Goal: Information Seeking & Learning: Learn about a topic

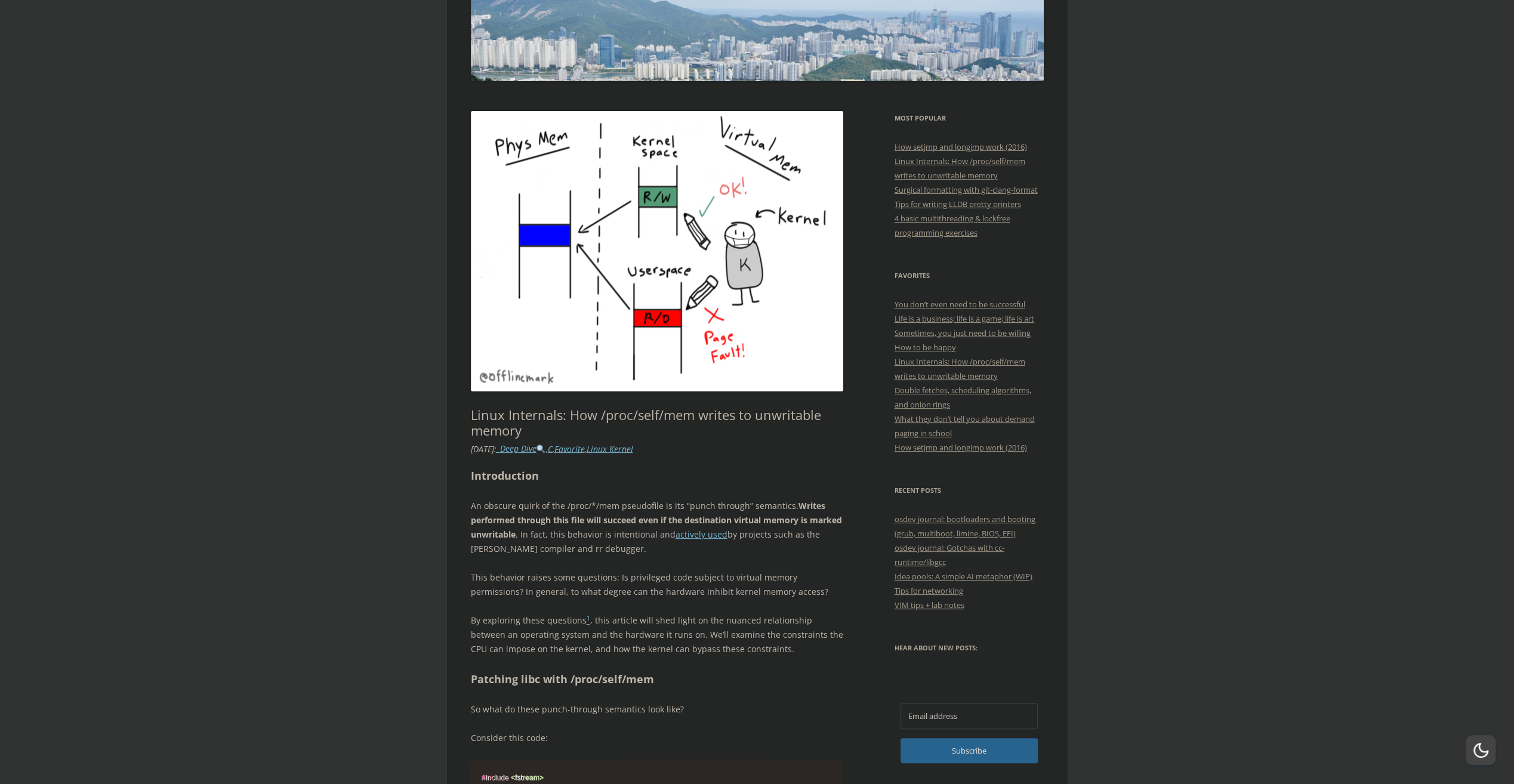
scroll to position [179, 0]
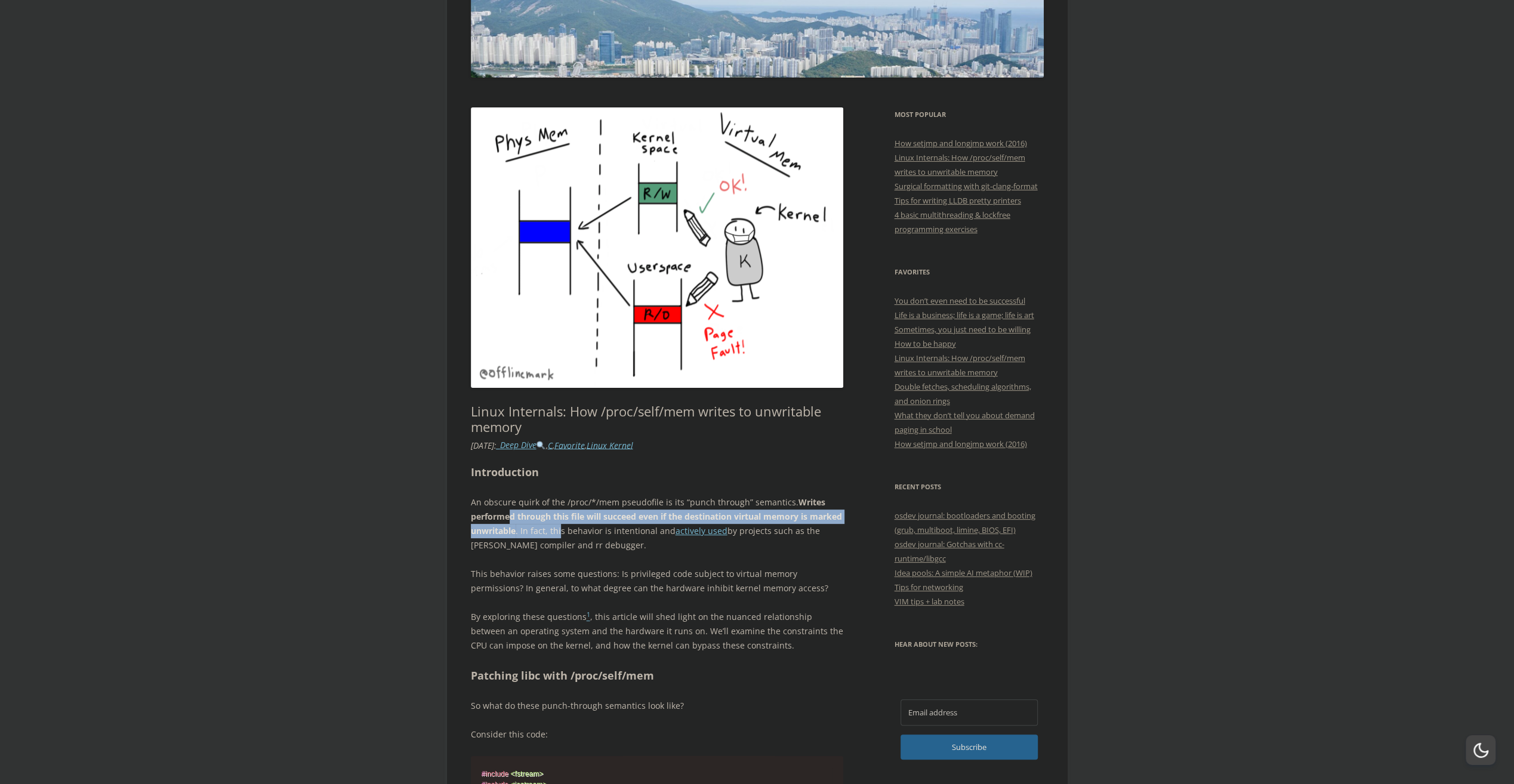
drag, startPoint x: 512, startPoint y: 515, endPoint x: 595, endPoint y: 528, distance: 84.0
click at [595, 528] on p "An obscure [PERSON_NAME] of the /proc/*/mem pseudofile is its “punch through” s…" at bounding box center [657, 524] width 373 height 57
drag, startPoint x: 595, startPoint y: 528, endPoint x: 564, endPoint y: 544, distance: 34.9
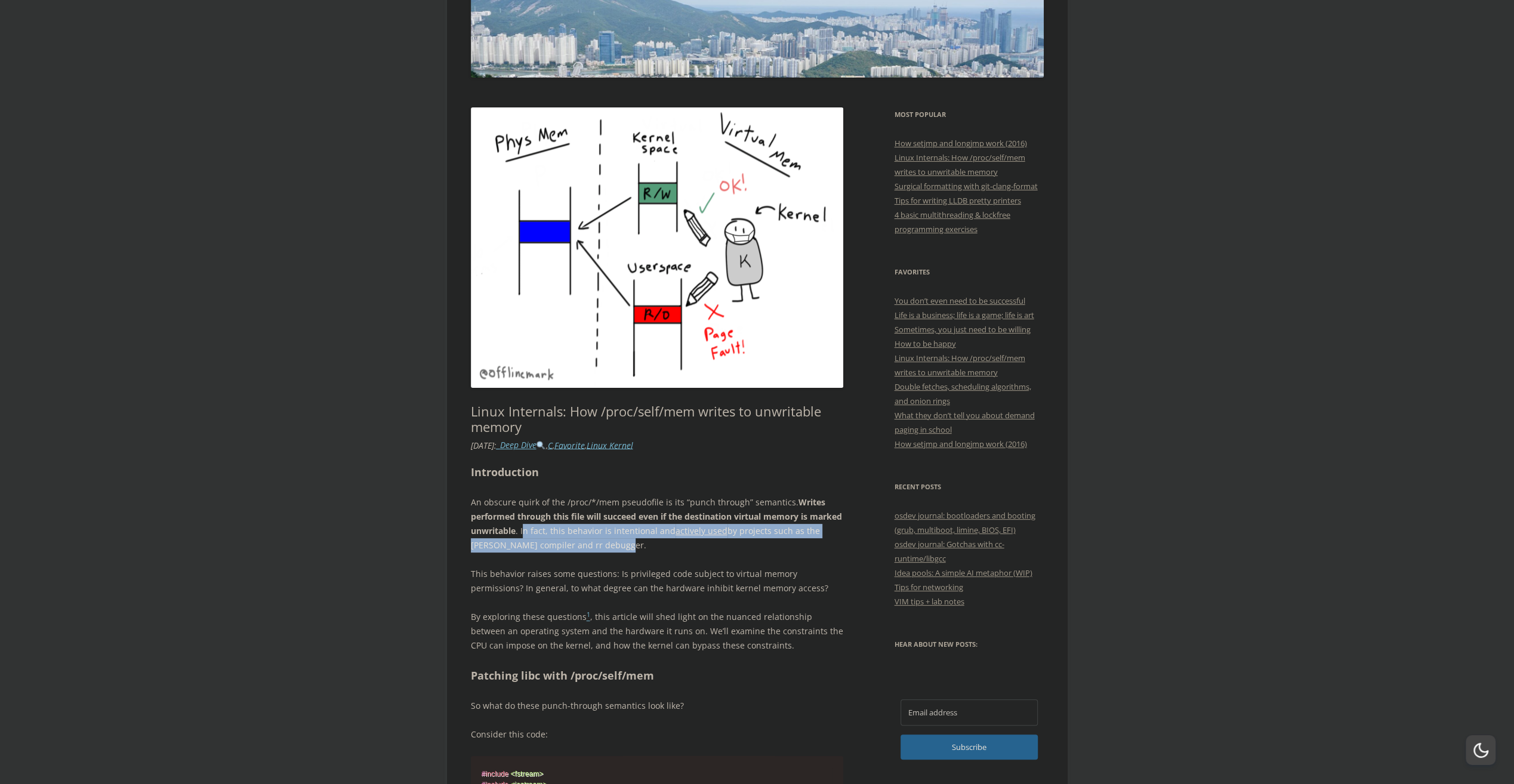
drag, startPoint x: 559, startPoint y: 529, endPoint x: 634, endPoint y: 538, distance: 75.5
click at [634, 538] on p "An obscure [PERSON_NAME] of the /proc/*/mem pseudofile is its “punch through” s…" at bounding box center [657, 524] width 373 height 57
drag, startPoint x: 634, startPoint y: 538, endPoint x: 599, endPoint y: 555, distance: 38.9
drag, startPoint x: 488, startPoint y: 545, endPoint x: 672, endPoint y: 544, distance: 184.0
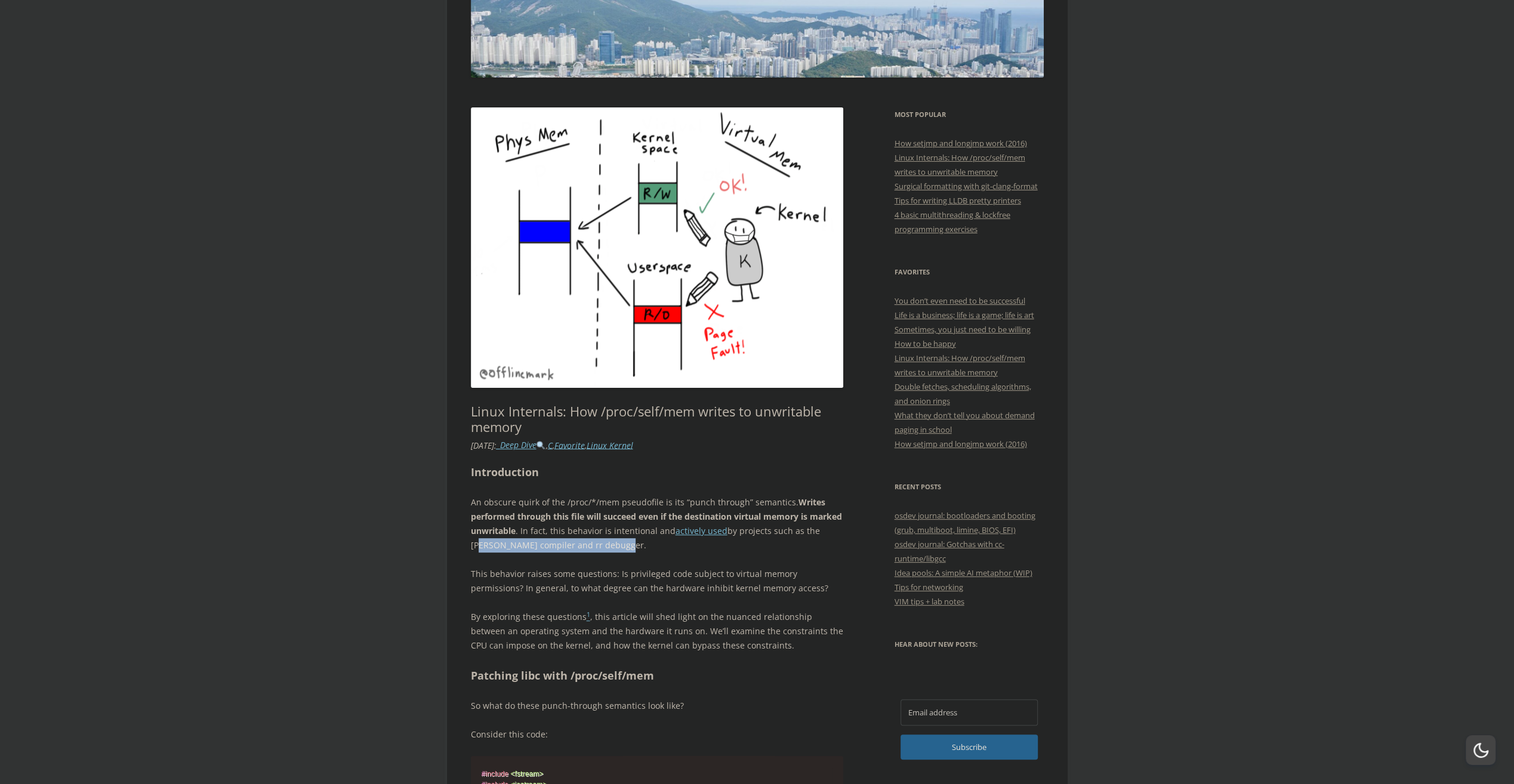
click at [672, 544] on p "An obscure [PERSON_NAME] of the /proc/*/mem pseudofile is its “punch through” s…" at bounding box center [657, 524] width 373 height 57
drag, startPoint x: 672, startPoint y: 544, endPoint x: 611, endPoint y: 569, distance: 65.9
click at [611, 569] on p "This behavior raises some questions: Is privileged code subject to virtual memo…" at bounding box center [657, 581] width 373 height 29
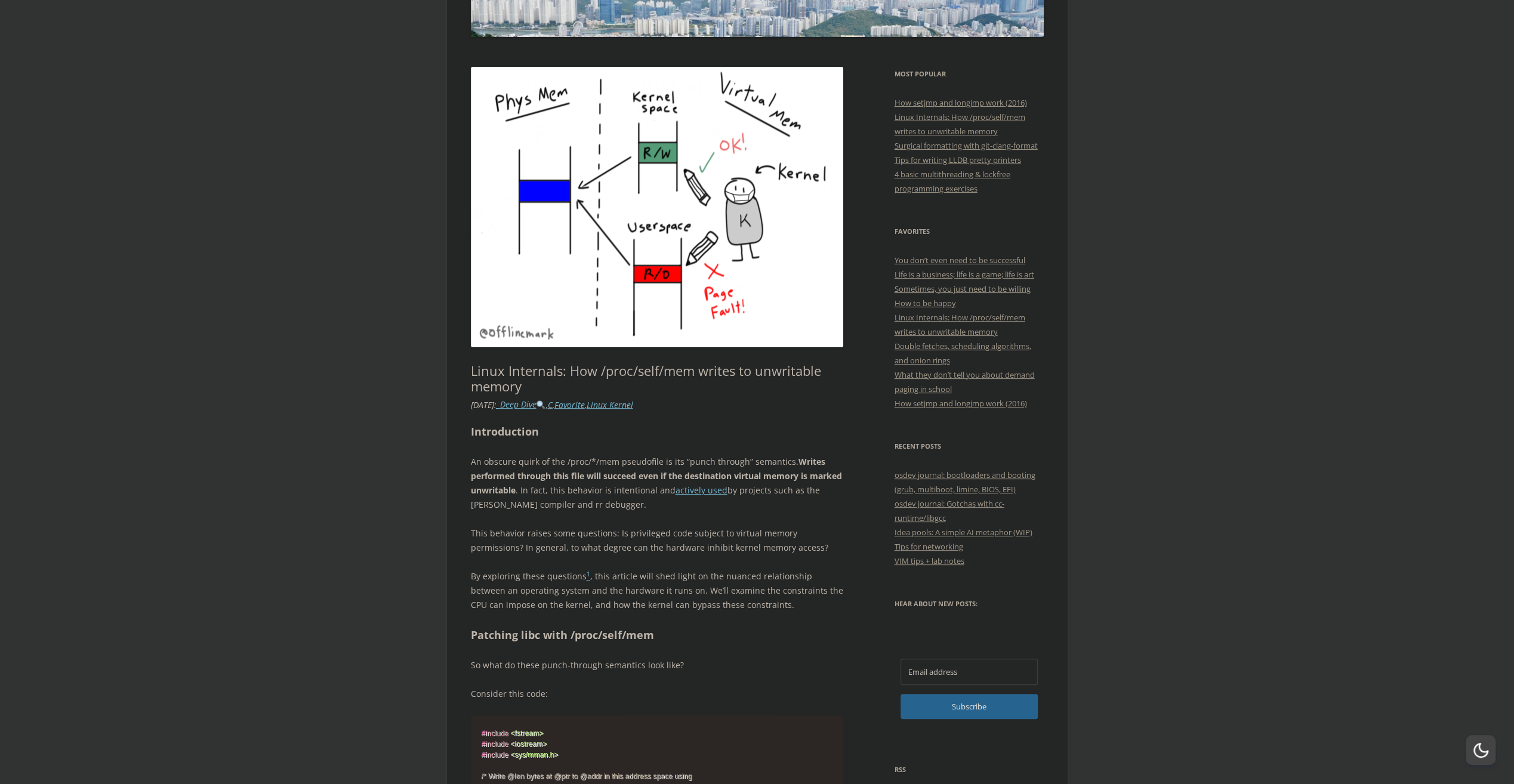
scroll to position [239, 0]
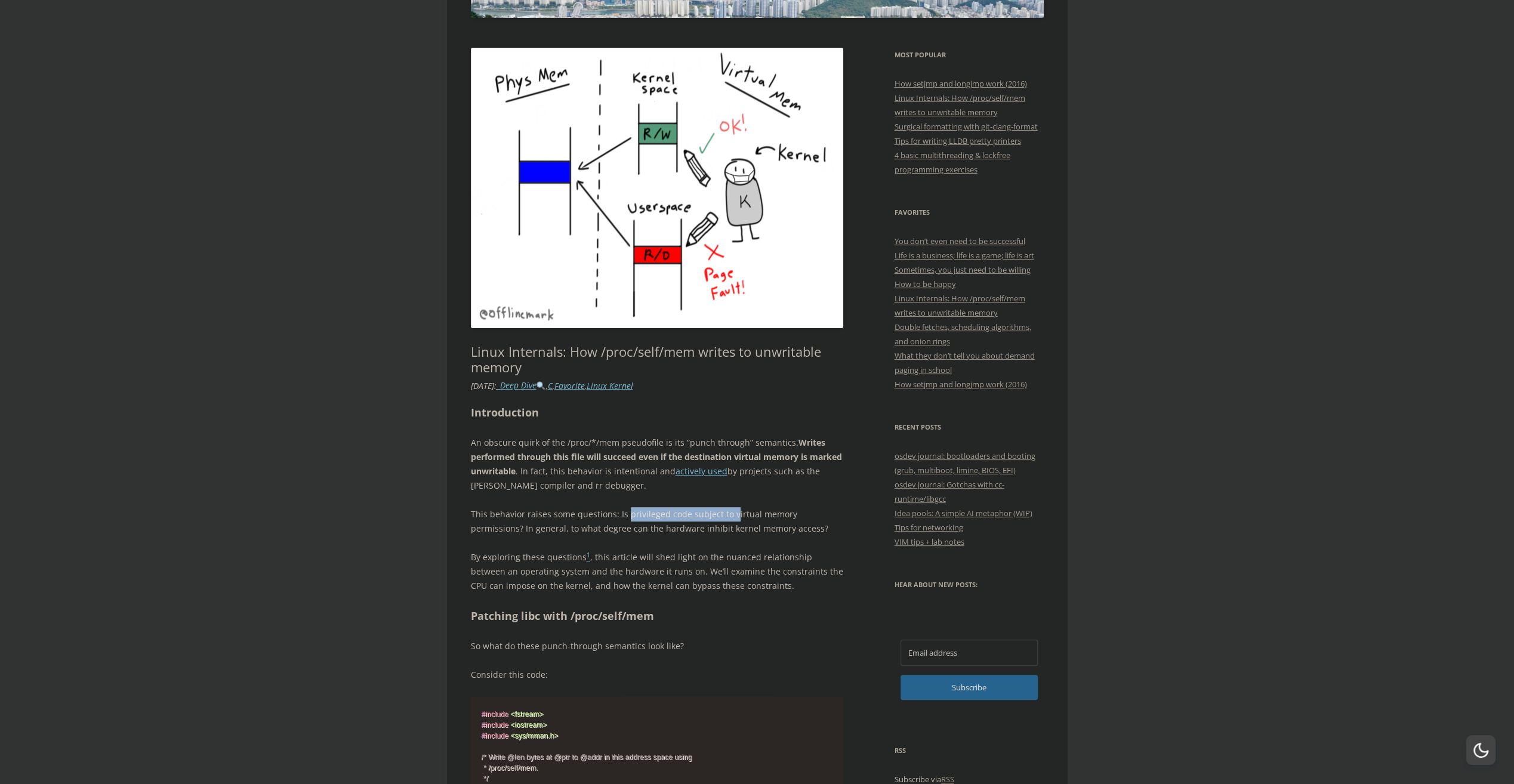
drag, startPoint x: 624, startPoint y: 517, endPoint x: 728, endPoint y: 510, distance: 104.2
click at [728, 510] on p "This behavior raises some questions: Is privileged code subject to virtual memo…" at bounding box center [657, 522] width 373 height 29
drag, startPoint x: 728, startPoint y: 510, endPoint x: 698, endPoint y: 542, distance: 43.9
click at [690, 557] on p "By exploring these questions 1 , this article will shed light on the nuanced re…" at bounding box center [657, 571] width 373 height 43
drag, startPoint x: 683, startPoint y: 511, endPoint x: 791, endPoint y: 518, distance: 108.2
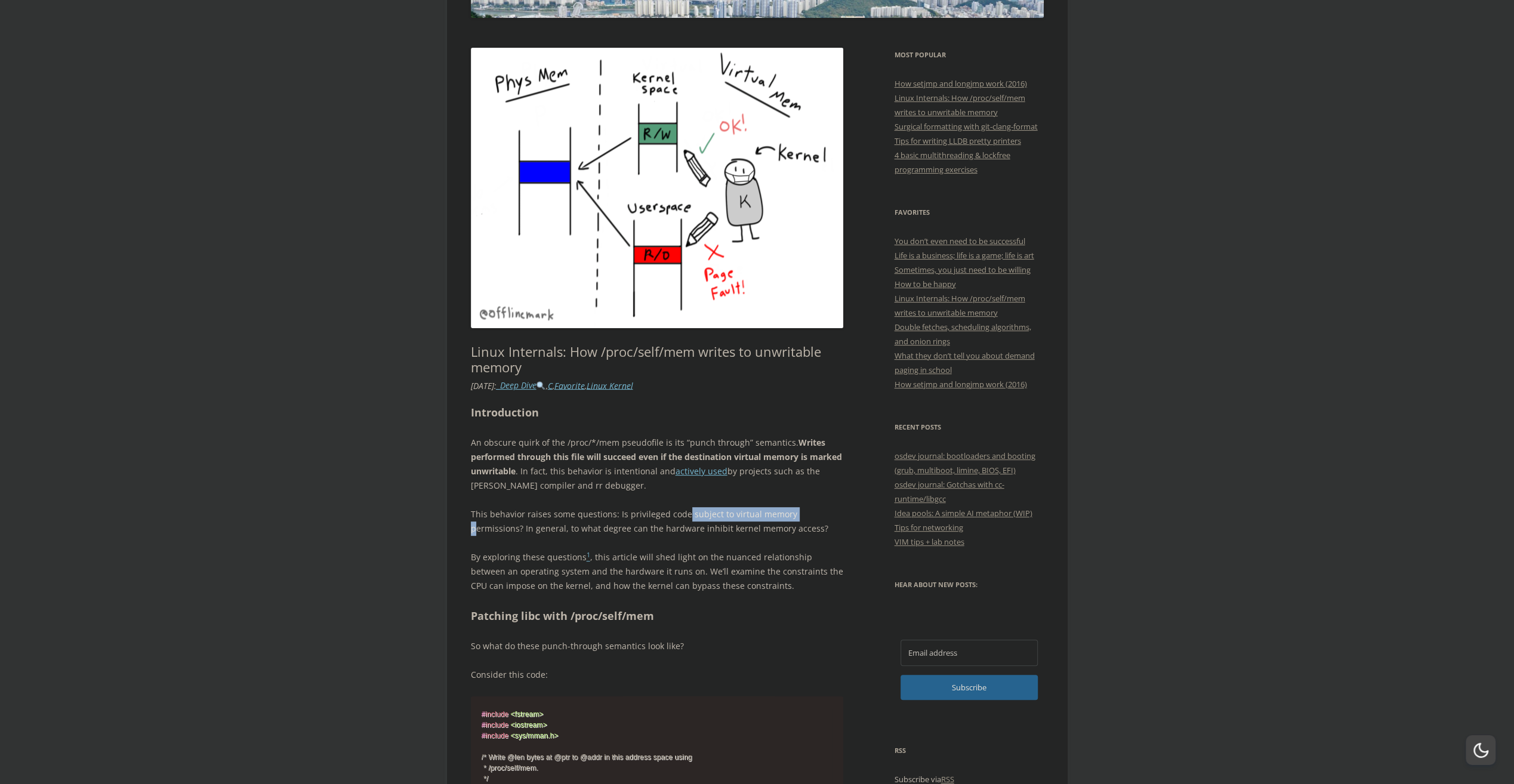
click at [791, 518] on p "This behavior raises some questions: Is privileged code subject to virtual memo…" at bounding box center [657, 522] width 373 height 29
drag, startPoint x: 791, startPoint y: 518, endPoint x: 774, endPoint y: 539, distance: 27.0
drag, startPoint x: 514, startPoint y: 527, endPoint x: 794, endPoint y: 525, distance: 280.0
click at [794, 525] on p "This behavior raises some questions: Is privileged code subject to virtual memo…" at bounding box center [657, 522] width 373 height 29
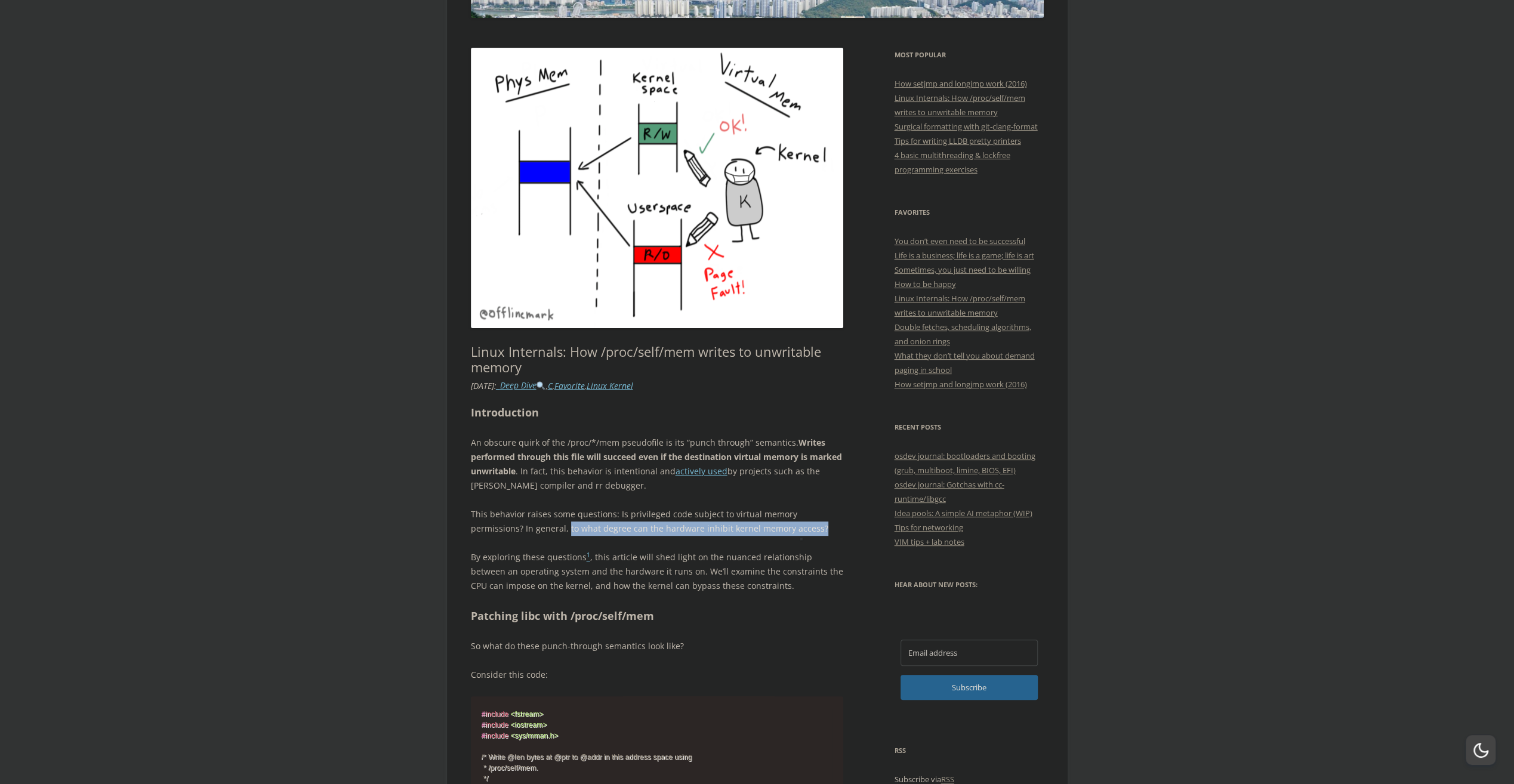
drag, startPoint x: 794, startPoint y: 525, endPoint x: 691, endPoint y: 569, distance: 112.0
click at [691, 569] on p "By exploring these questions 1 , this article will shed light on the nuanced re…" at bounding box center [657, 571] width 373 height 43
drag, startPoint x: 681, startPoint y: 515, endPoint x: 682, endPoint y: 529, distance: 14.0
click at [682, 529] on p "This behavior raises some questions: Is privileged code subject to virtual memo…" at bounding box center [657, 522] width 373 height 29
drag, startPoint x: 682, startPoint y: 529, endPoint x: 742, endPoint y: 547, distance: 62.6
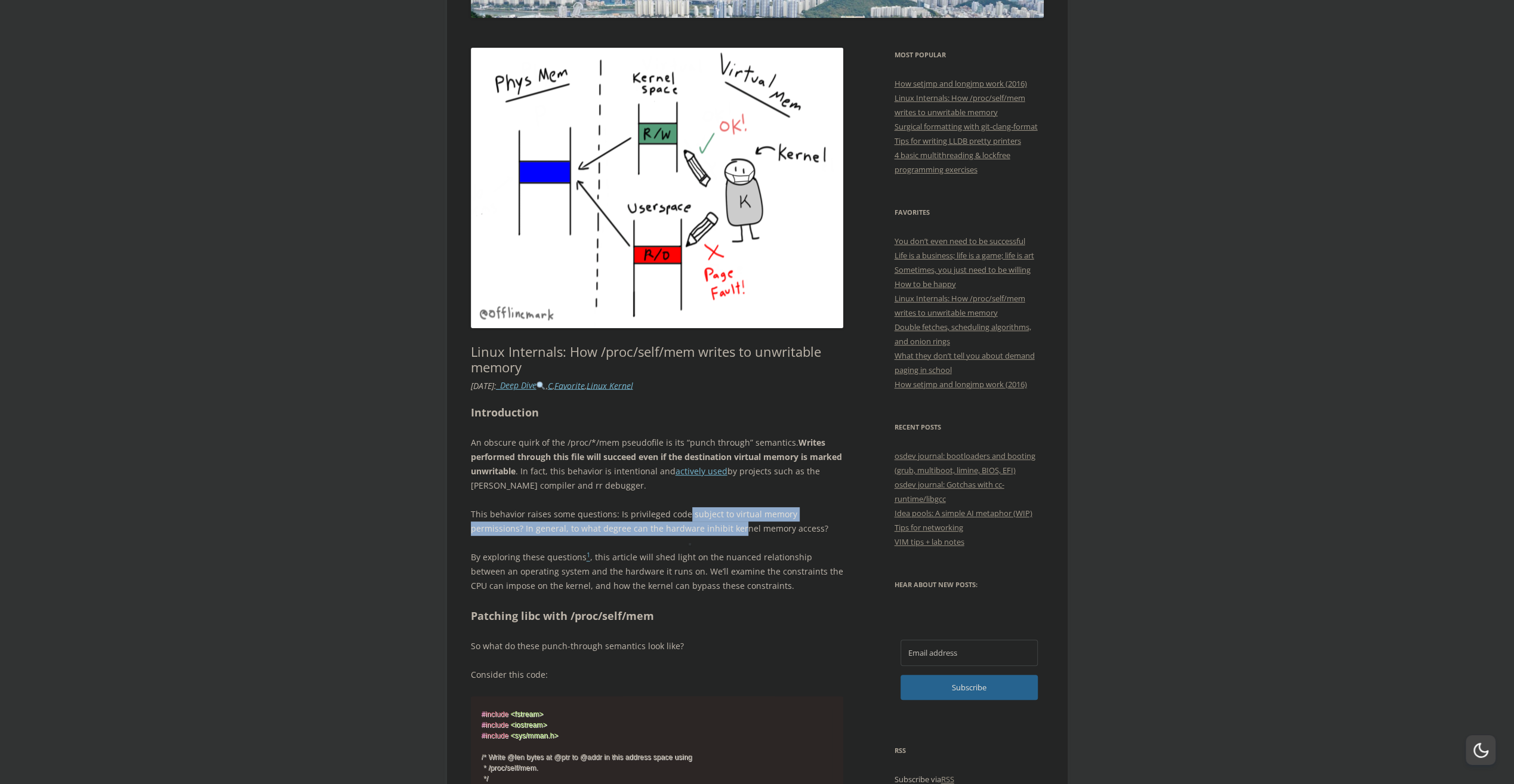
click at [757, 556] on p "By exploring these questions 1 , this article will shed light on the nuanced re…" at bounding box center [657, 571] width 373 height 43
drag, startPoint x: 679, startPoint y: 514, endPoint x: 678, endPoint y: 526, distance: 12.0
click at [678, 526] on p "This behavior raises some questions: Is privileged code subject to virtual memo…" at bounding box center [657, 522] width 373 height 29
drag, startPoint x: 678, startPoint y: 526, endPoint x: 774, endPoint y: 555, distance: 100.3
click at [774, 555] on p "By exploring these questions 1 , this article will shed light on the nuanced re…" at bounding box center [657, 571] width 373 height 43
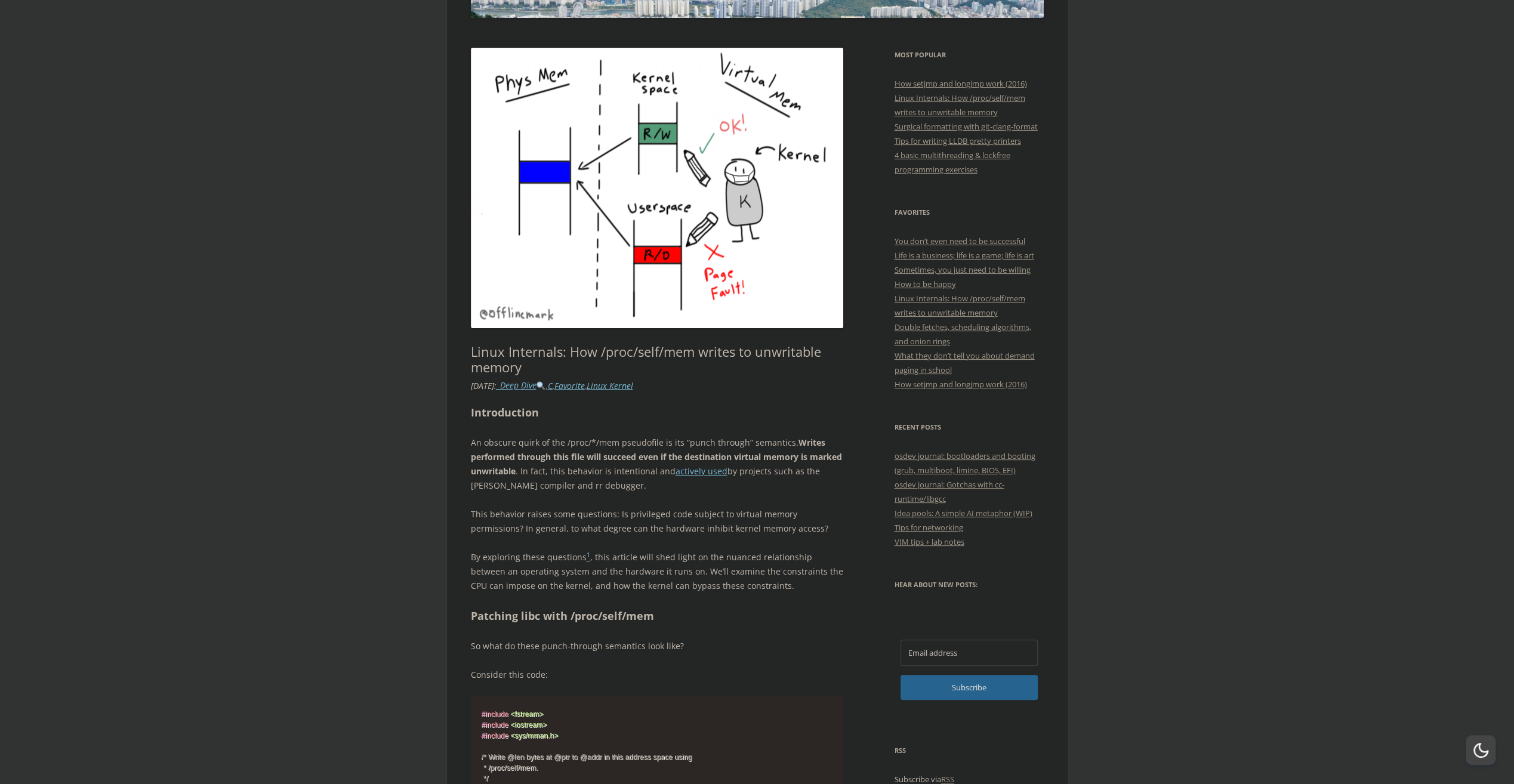
click at [680, 522] on p "This behavior raises some questions: Is privileged code subject to virtual memo…" at bounding box center [657, 522] width 373 height 29
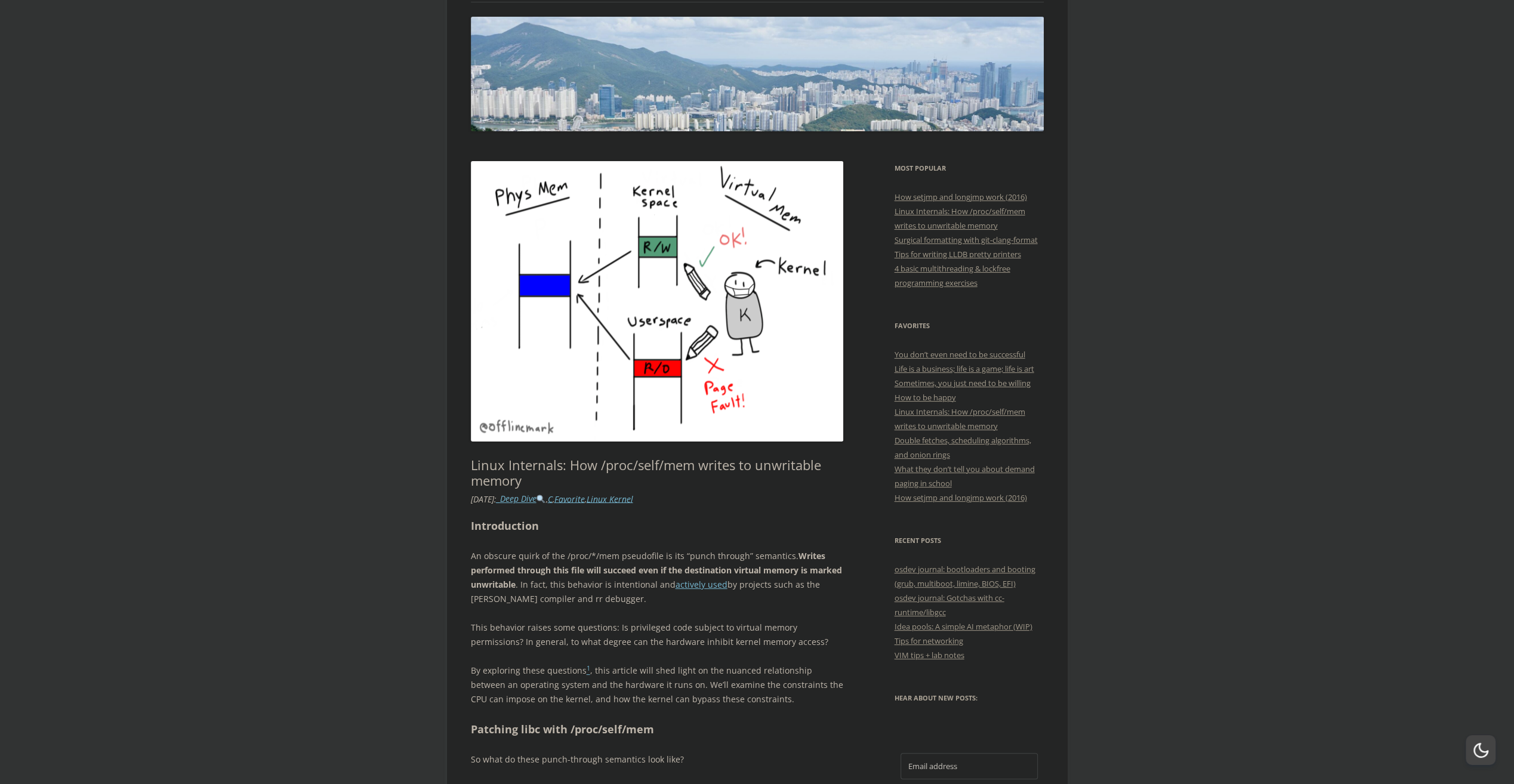
scroll to position [0, 0]
